Goal: Task Accomplishment & Management: Manage account settings

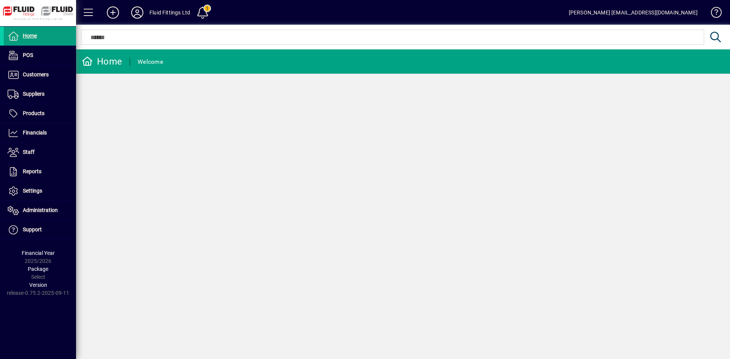
click at [132, 11] on icon at bounding box center [137, 12] width 15 height 12
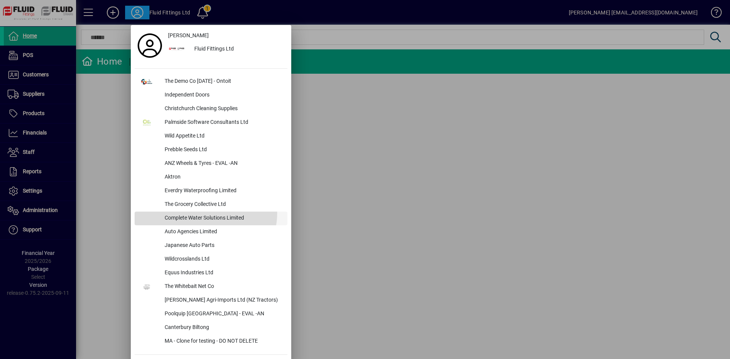
click at [205, 213] on div "Complete Water Solutions Limited" at bounding box center [223, 219] width 129 height 14
